Goal: Find specific page/section: Find specific page/section

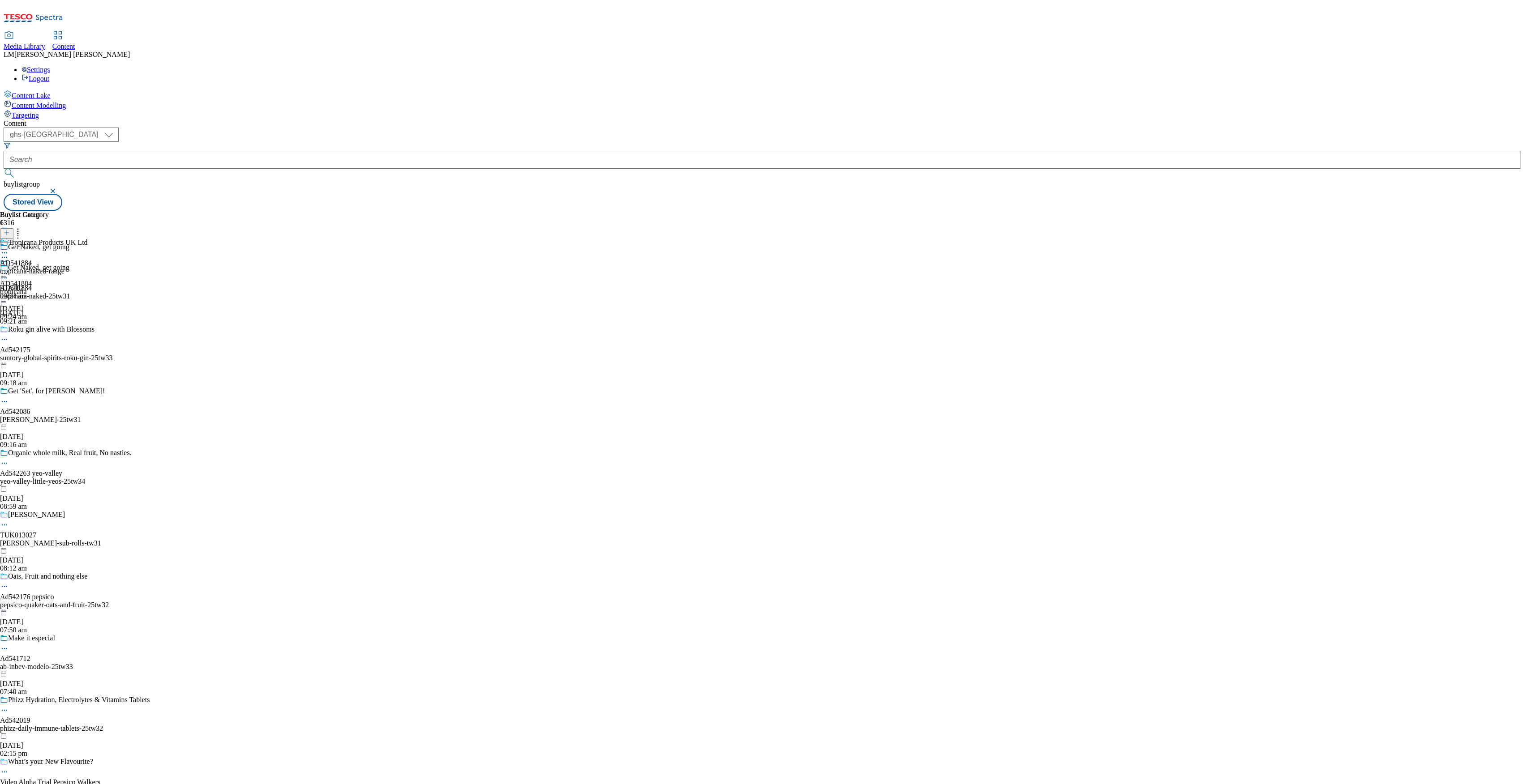
select select "ghs-[GEOGRAPHIC_DATA]"
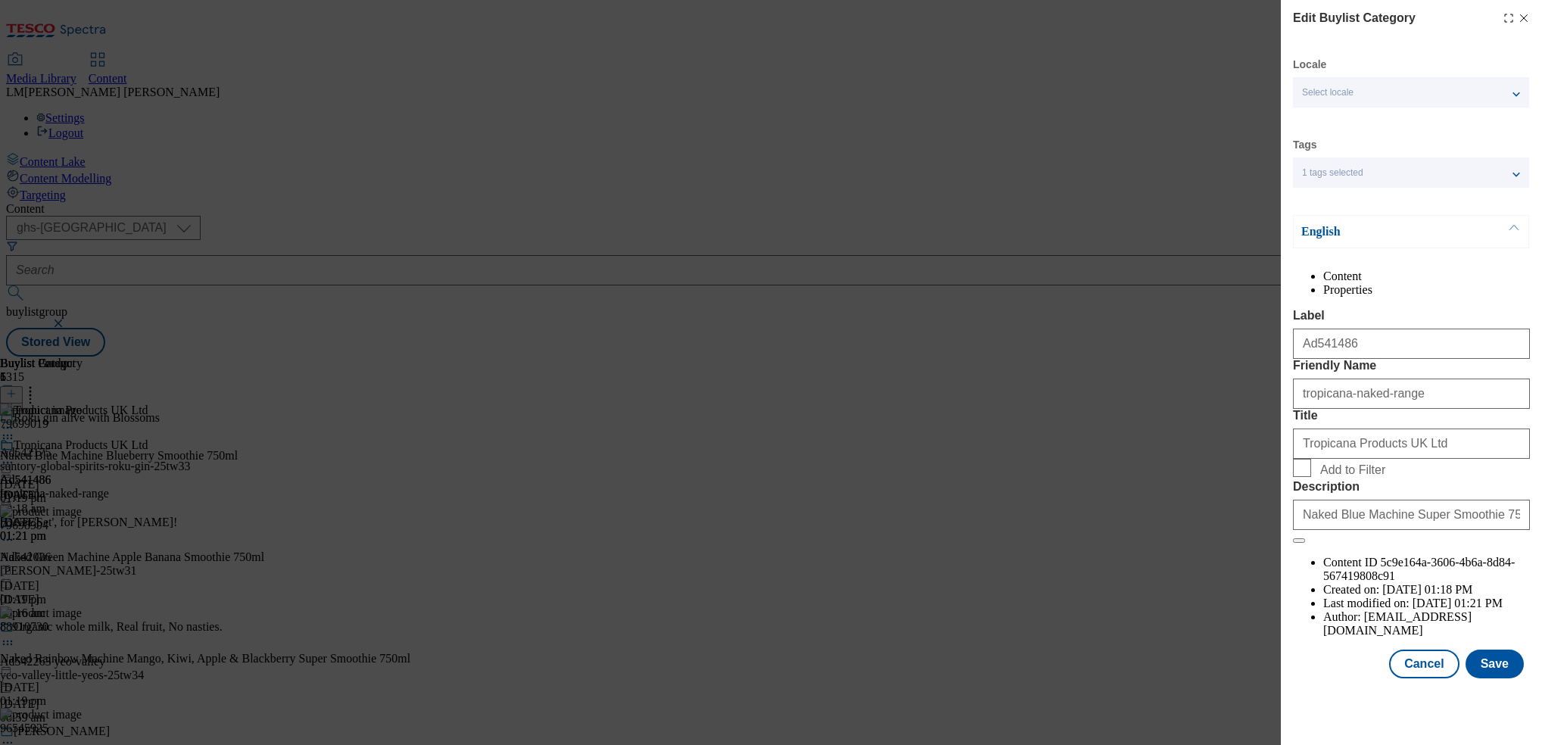
select select "ghs-[GEOGRAPHIC_DATA]"
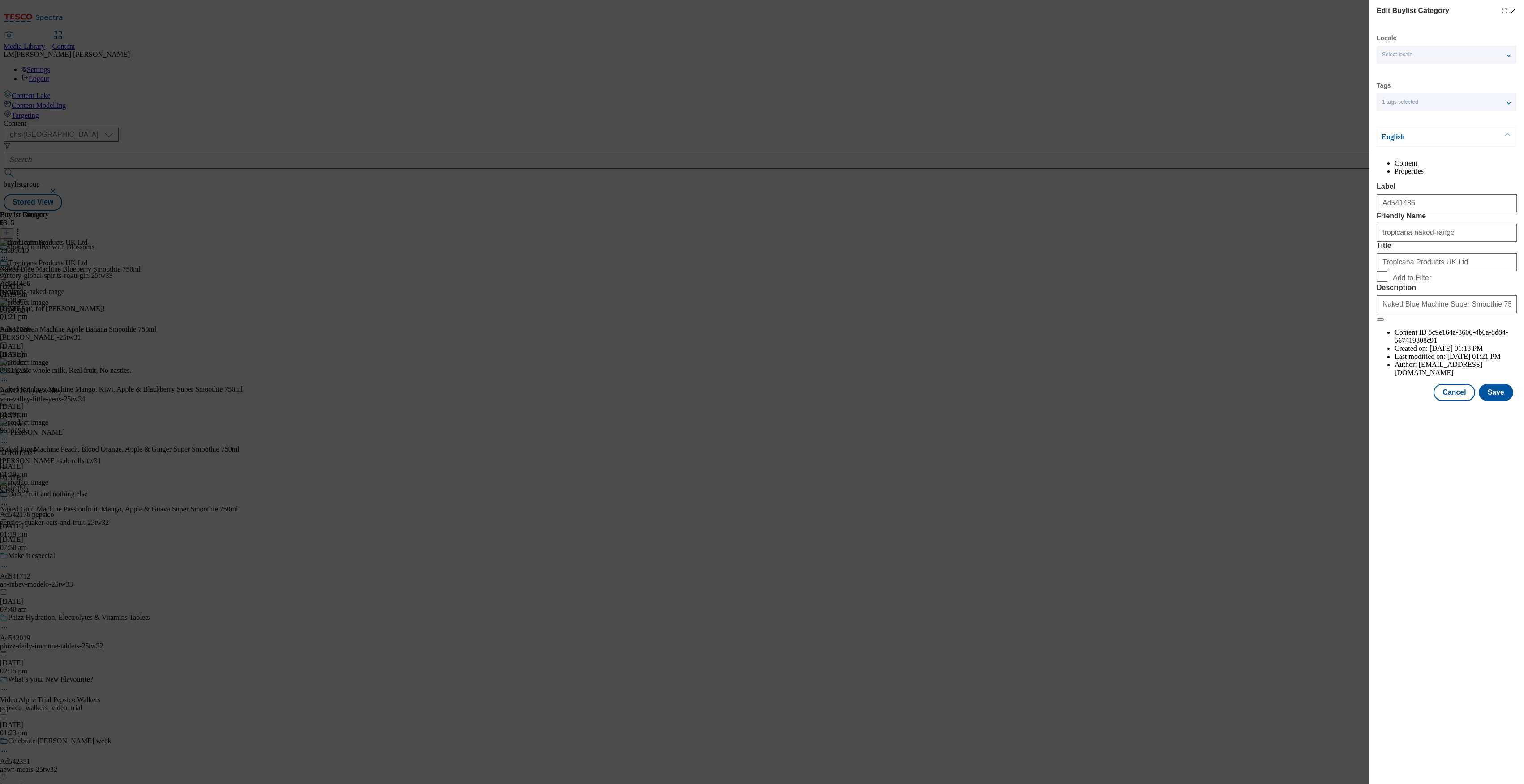
select select "ghs-[GEOGRAPHIC_DATA]"
